Goal: Information Seeking & Learning: Find specific page/section

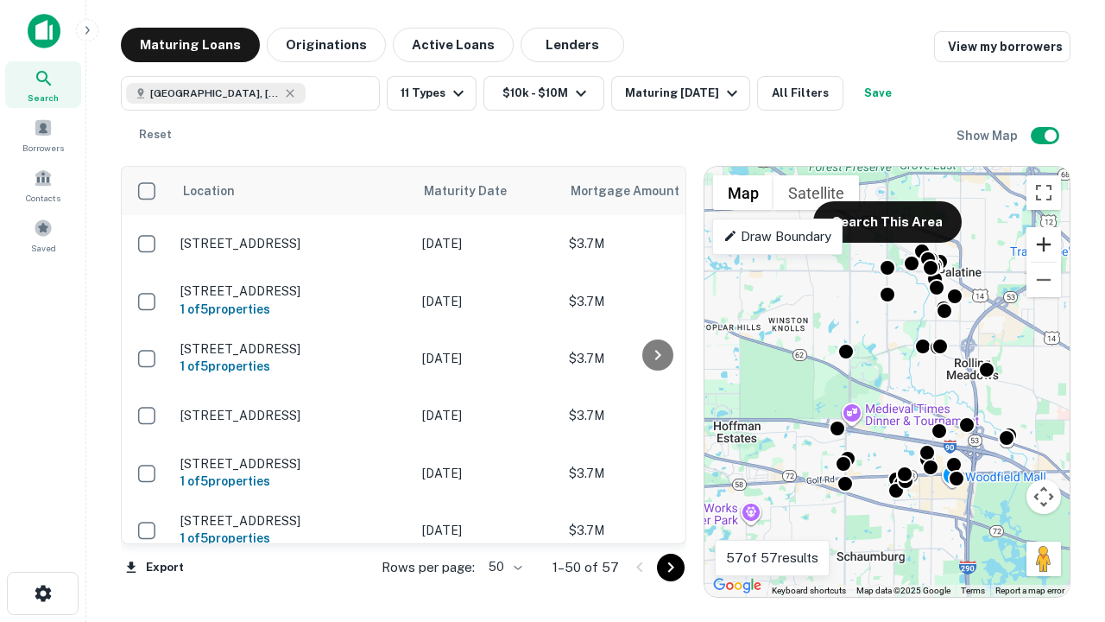
click at [1044, 244] on button "Zoom in" at bounding box center [1044, 244] width 35 height 35
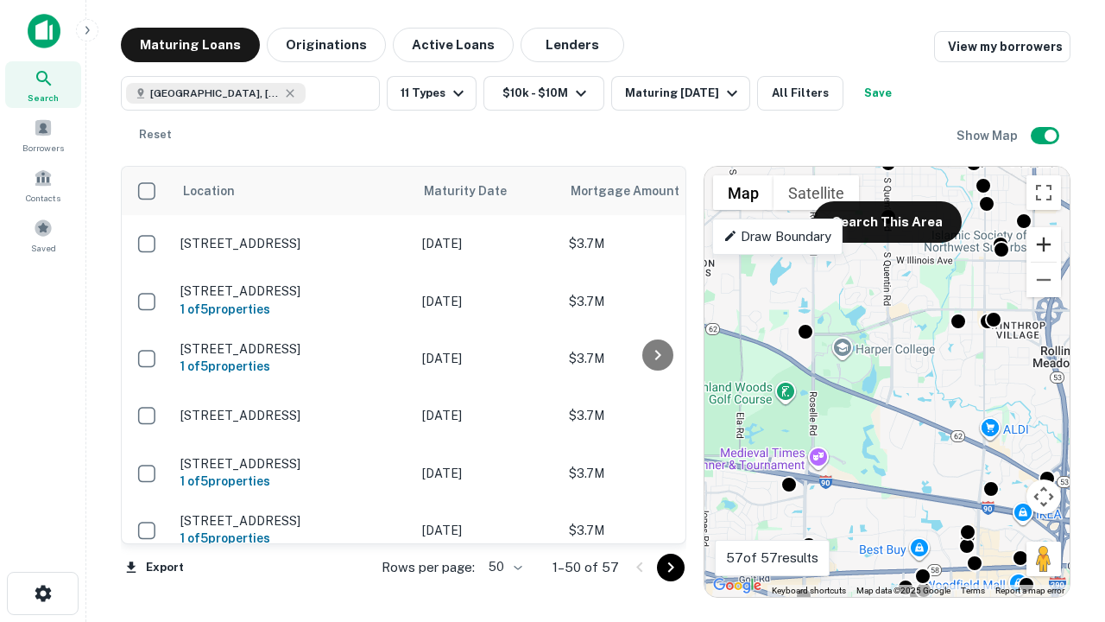
click at [1044, 244] on button "Zoom in" at bounding box center [1044, 244] width 35 height 35
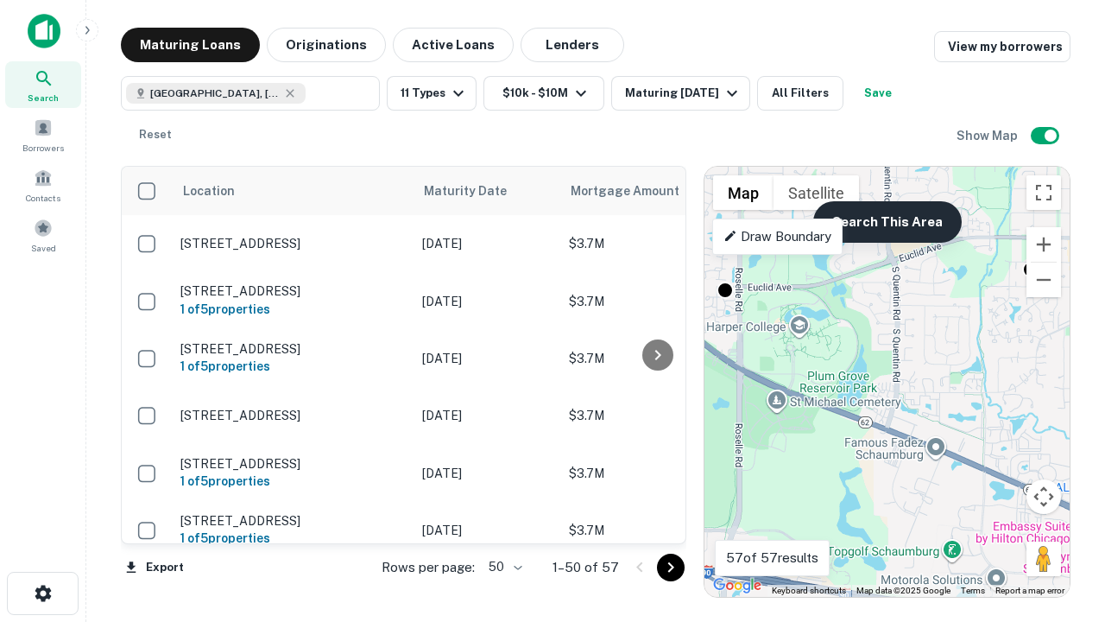
click at [887, 222] on button "Search This Area" at bounding box center [887, 221] width 149 height 41
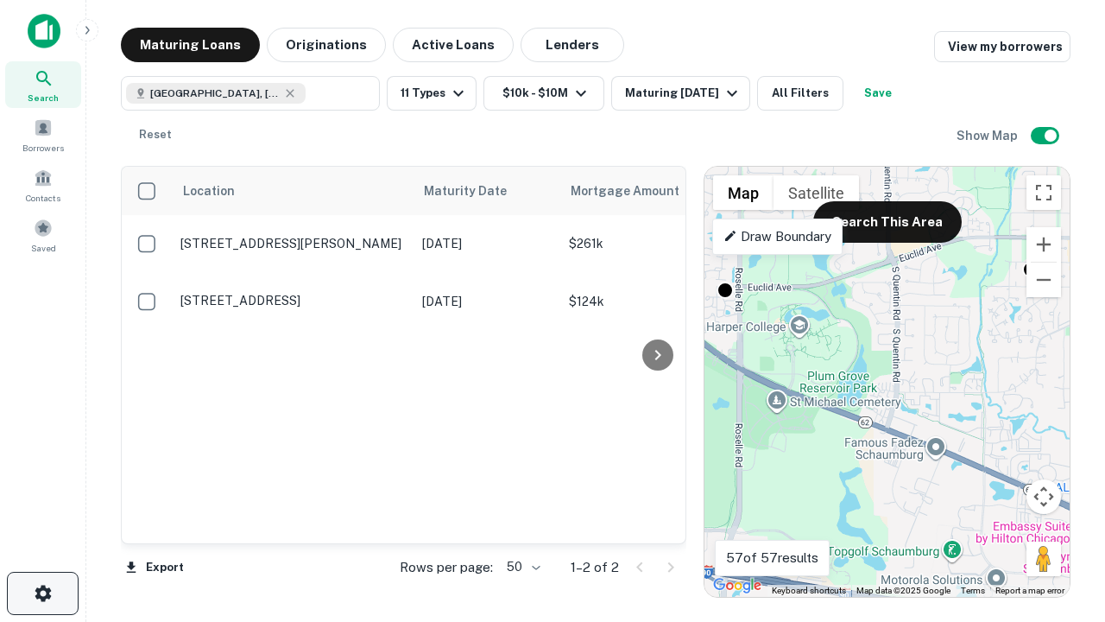
click at [42, 593] on icon "button" at bounding box center [43, 593] width 21 height 21
